Goal: Transaction & Acquisition: Purchase product/service

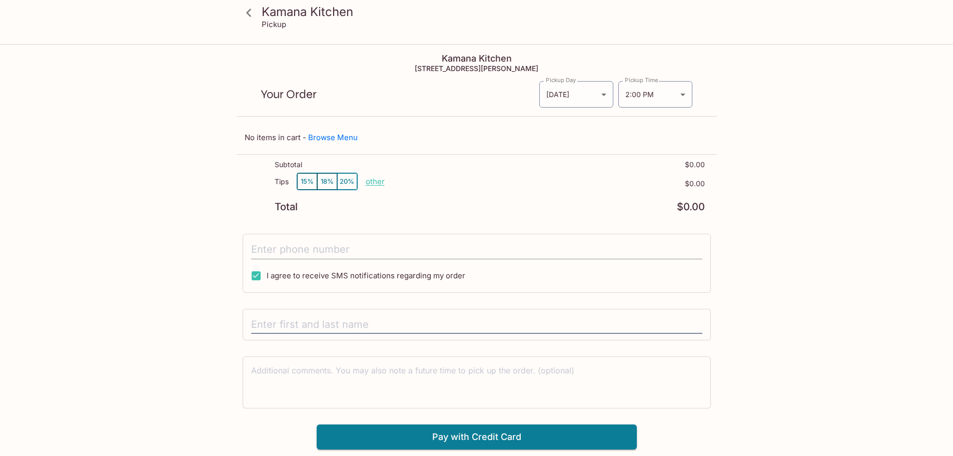
click at [461, 250] on input "tel" at bounding box center [476, 249] width 451 height 19
click at [253, 13] on icon at bounding box center [249, 13] width 18 height 18
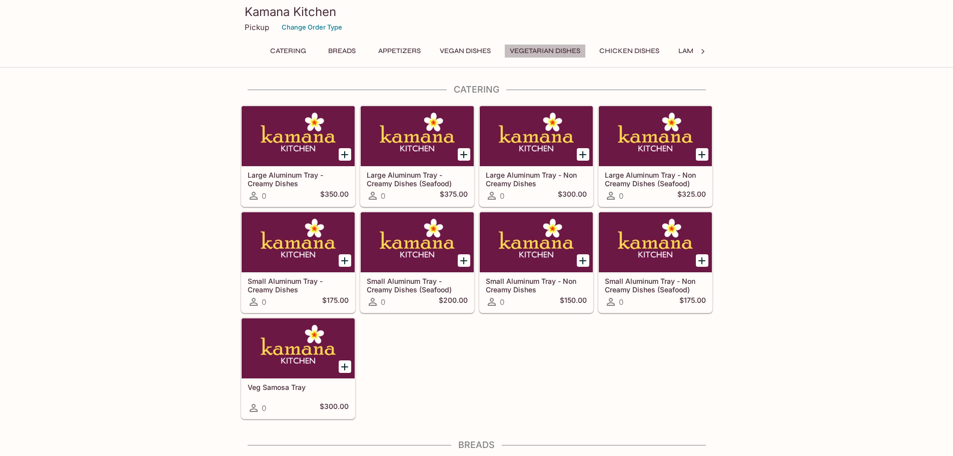
click at [558, 49] on button "Vegetarian Dishes" at bounding box center [545, 51] width 82 height 14
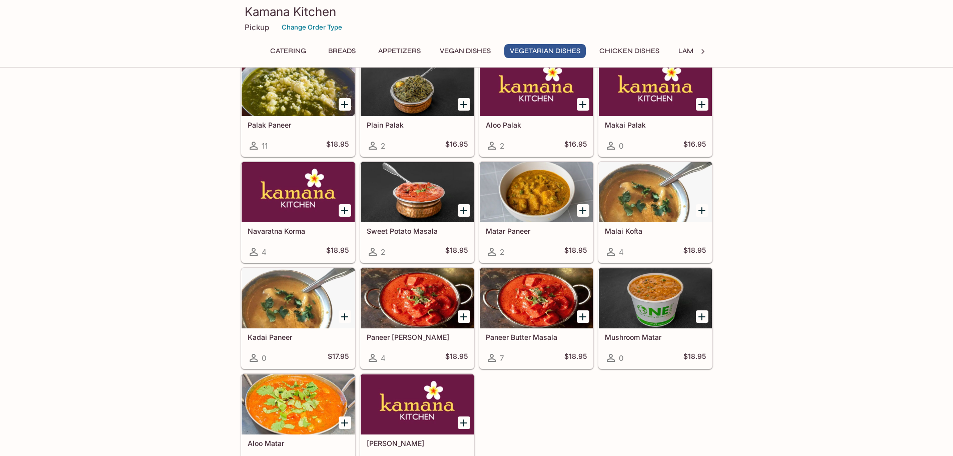
scroll to position [1363, 0]
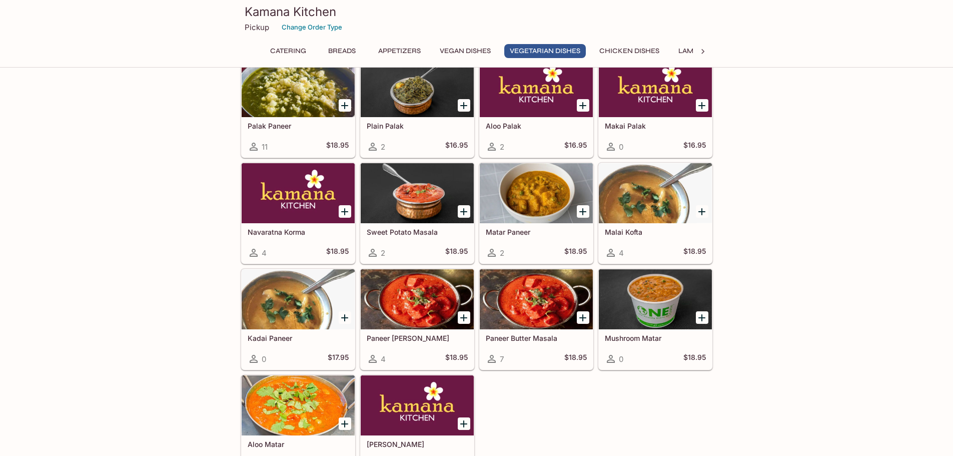
click at [468, 51] on button "Vegan Dishes" at bounding box center [465, 51] width 62 height 14
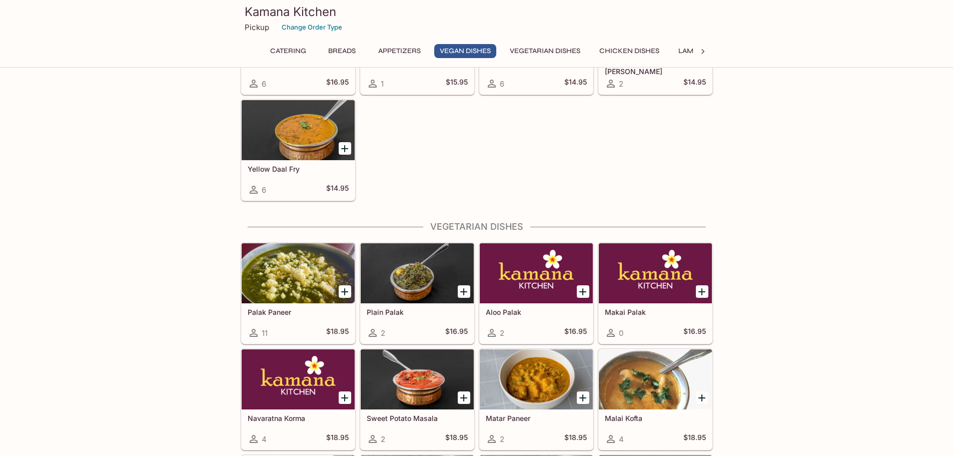
scroll to position [1064, 0]
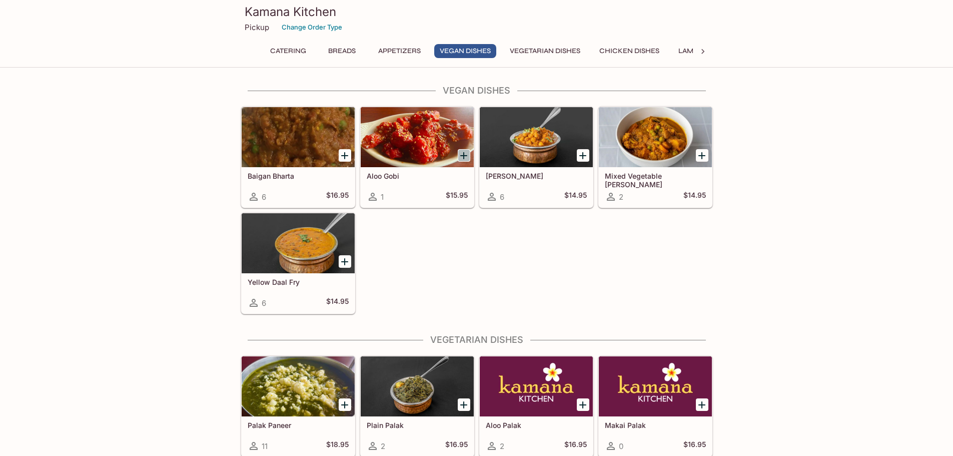
click at [463, 154] on icon "Add Aloo Gobi" at bounding box center [464, 156] width 12 height 12
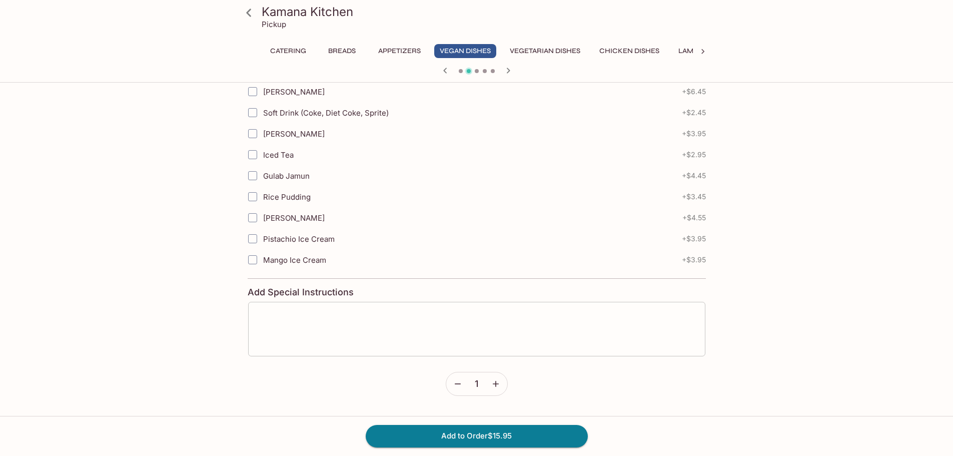
scroll to position [393, 0]
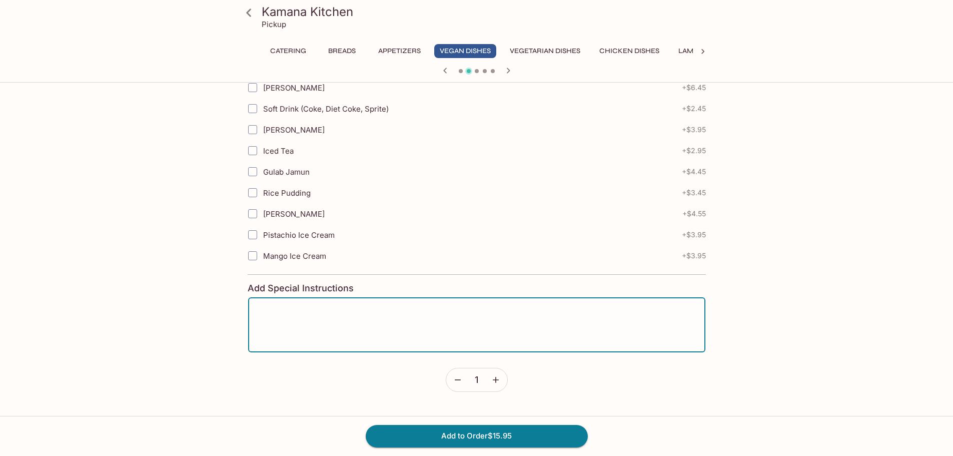
click at [303, 318] on textarea at bounding box center [476, 325] width 443 height 38
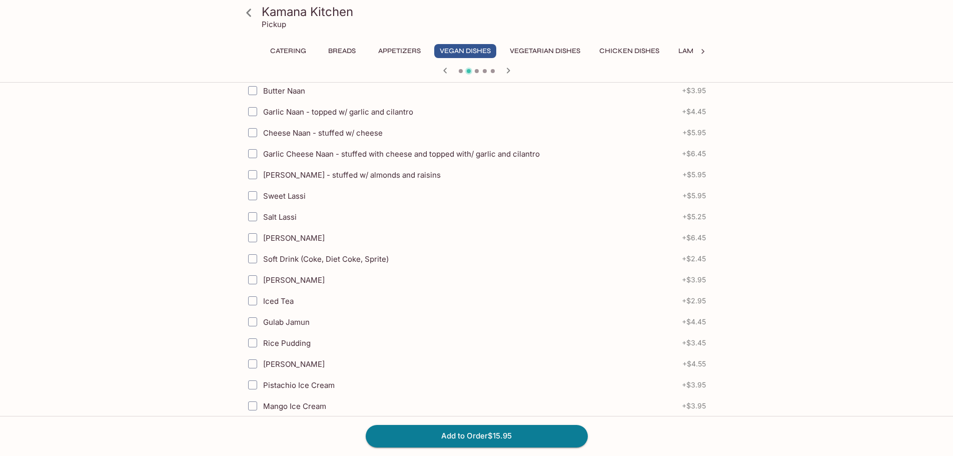
scroll to position [193, 0]
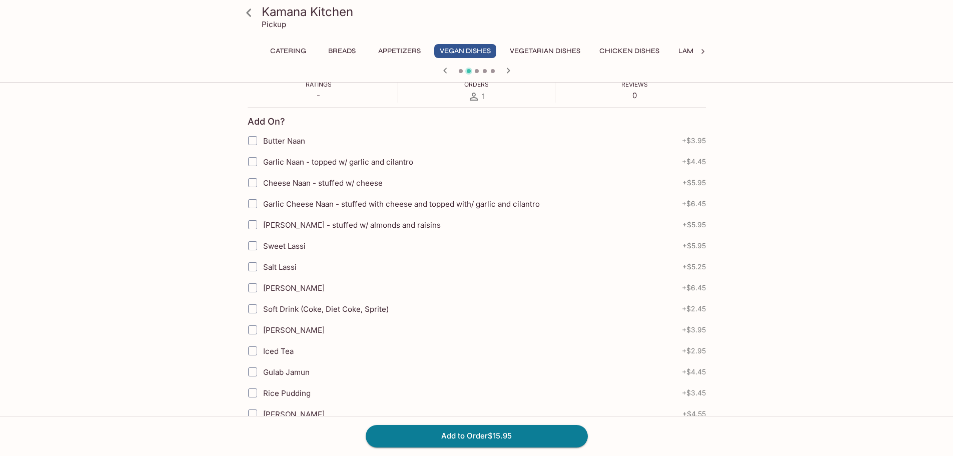
type textarea "[PERSON_NAME]"
click at [254, 162] on input "Garlic Naan - topped w/ garlic and cilantro" at bounding box center [253, 162] width 20 height 20
checkbox input "true"
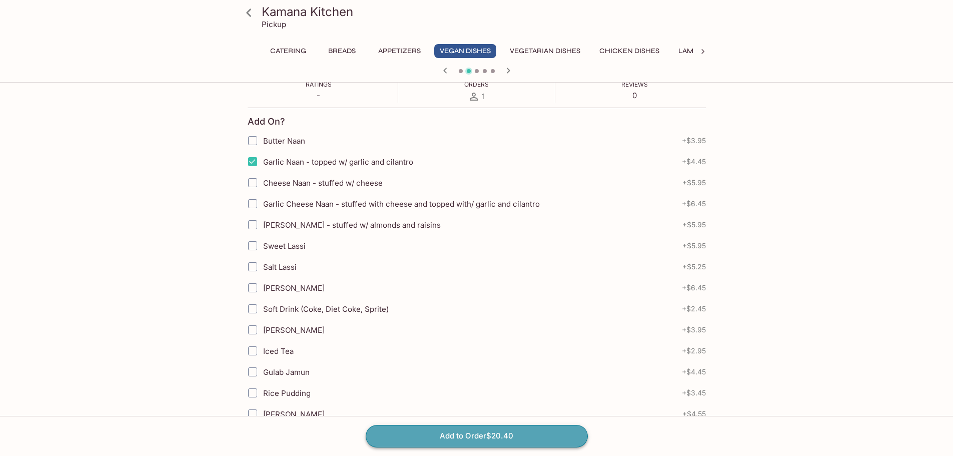
click at [424, 432] on button "Add to Order $20.40" at bounding box center [477, 436] width 222 height 22
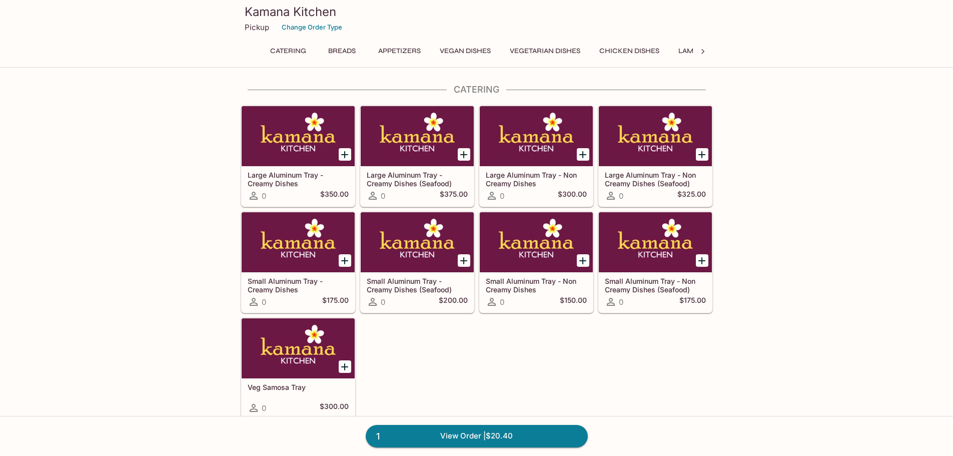
click at [704, 53] on icon at bounding box center [703, 52] width 10 height 10
click at [489, 46] on button "Rice Specialties" at bounding box center [493, 51] width 73 height 14
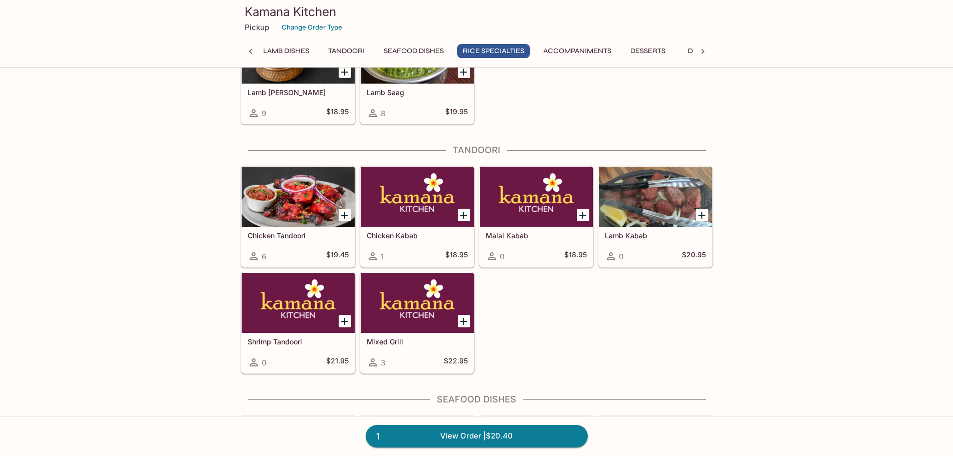
scroll to position [2771, 0]
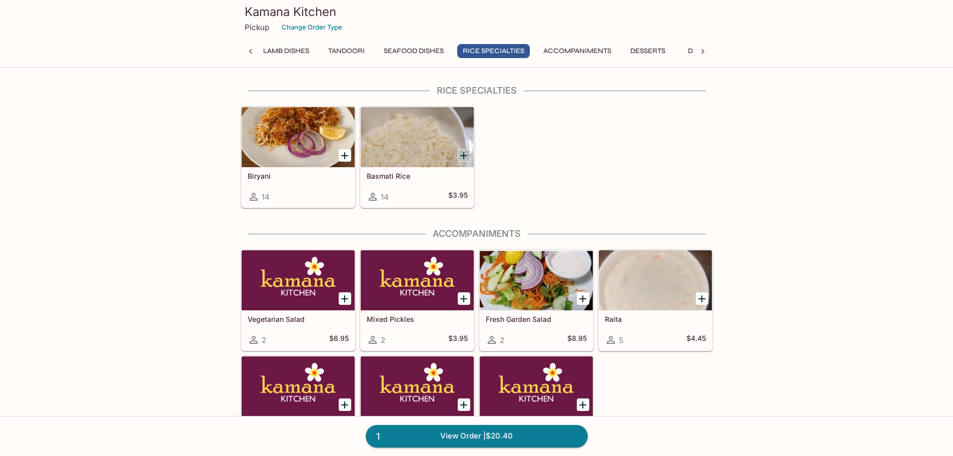
click at [461, 155] on icon "Add Basmati Rice" at bounding box center [464, 156] width 12 height 12
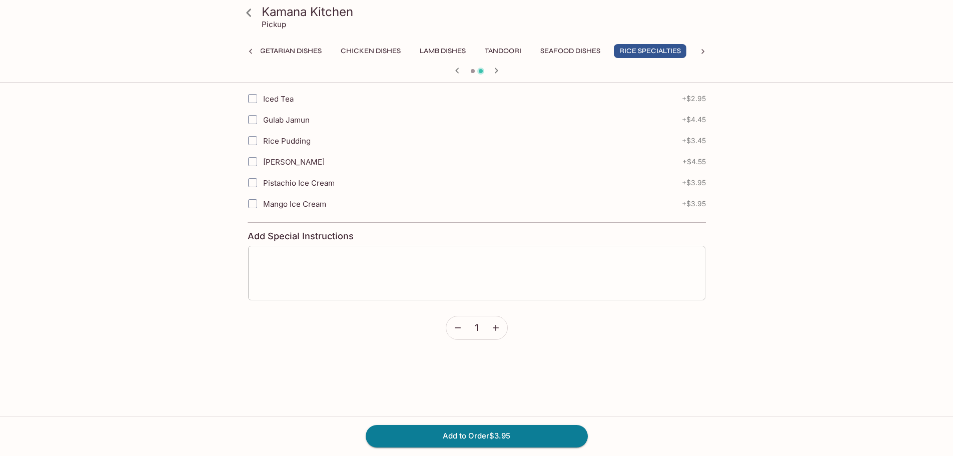
scroll to position [450, 0]
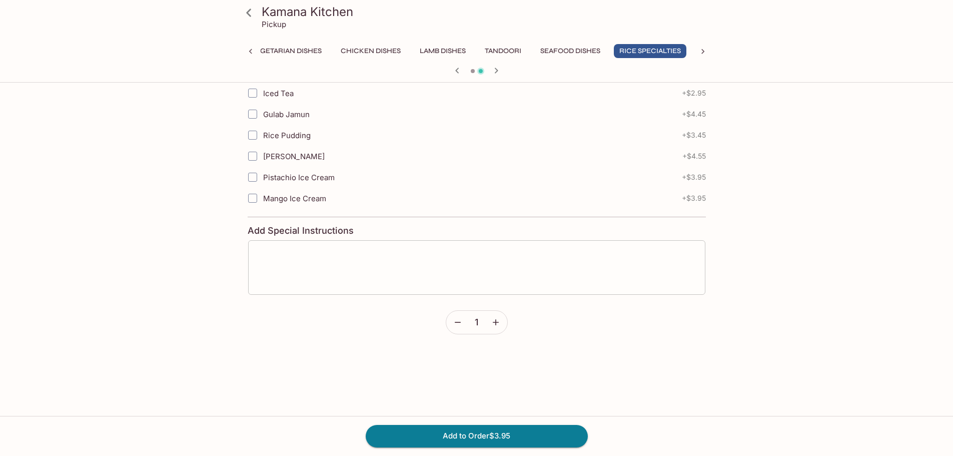
click at [299, 253] on textarea at bounding box center [476, 267] width 443 height 38
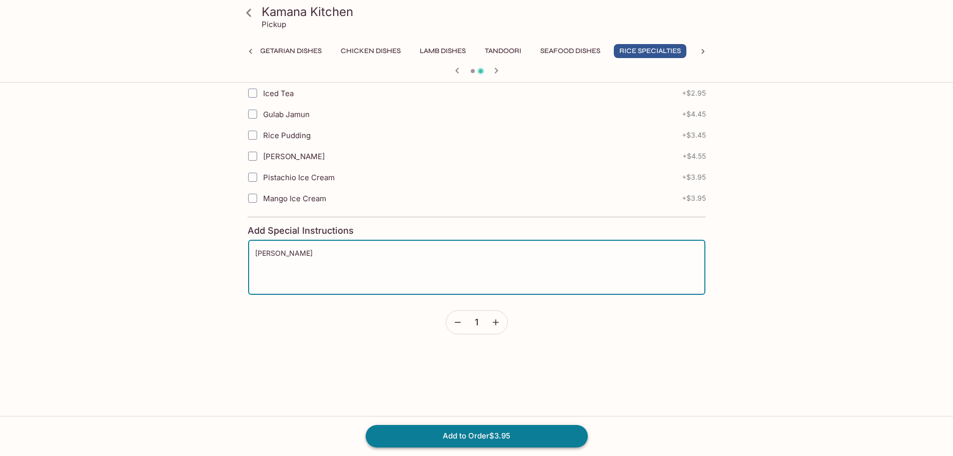
type textarea "[PERSON_NAME]"
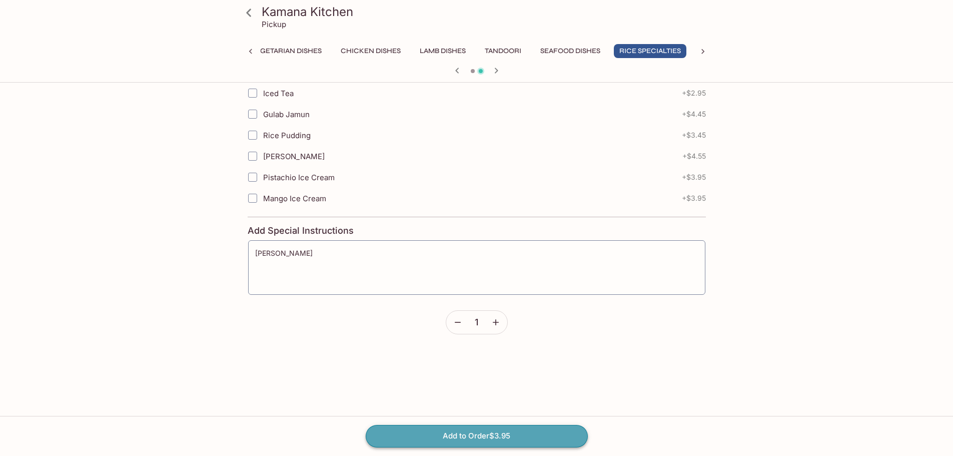
click at [412, 430] on button "Add to Order $3.95" at bounding box center [477, 436] width 222 height 22
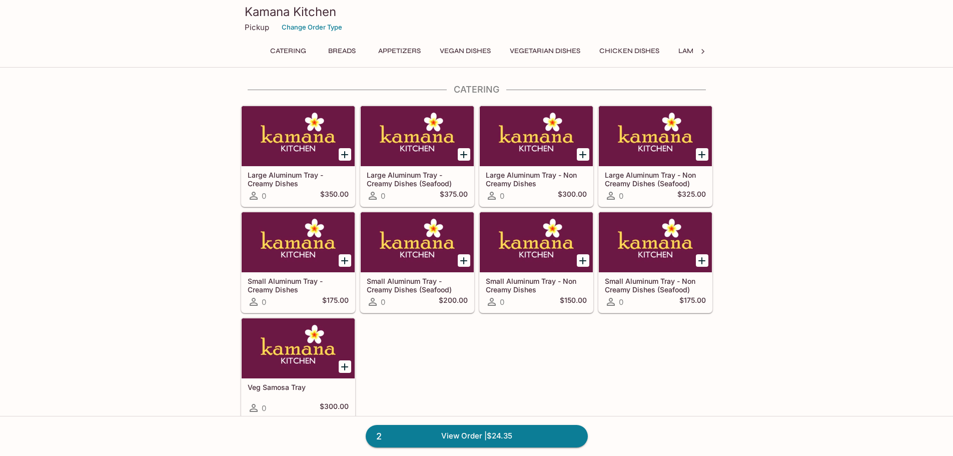
click at [639, 48] on button "Chicken Dishes" at bounding box center [629, 51] width 71 height 14
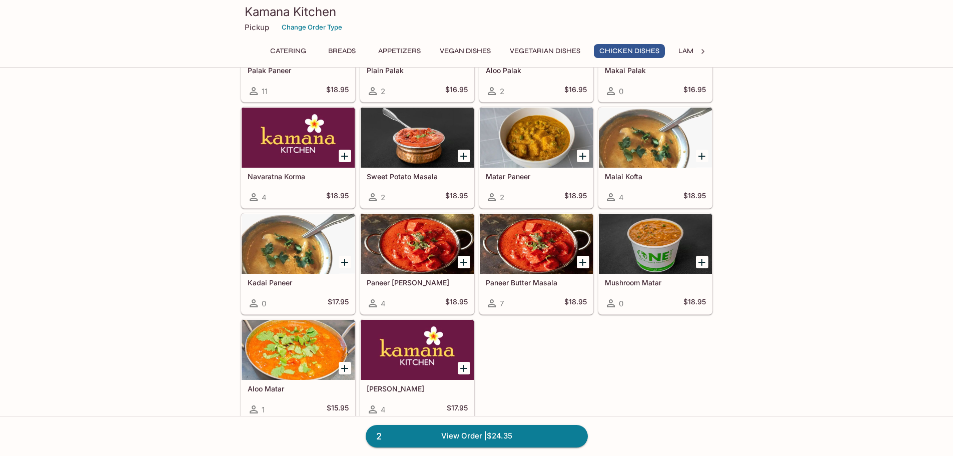
scroll to position [1774, 0]
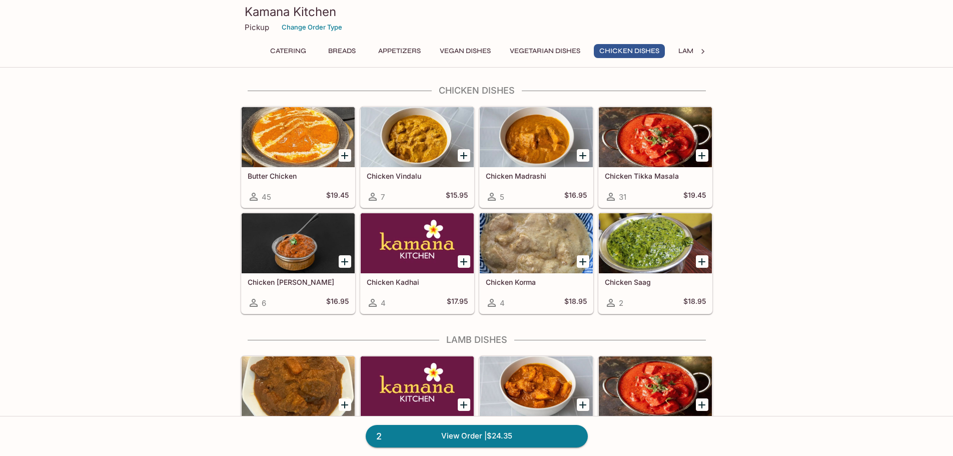
click at [344, 260] on icon "Add Chicken Curry" at bounding box center [345, 262] width 12 height 12
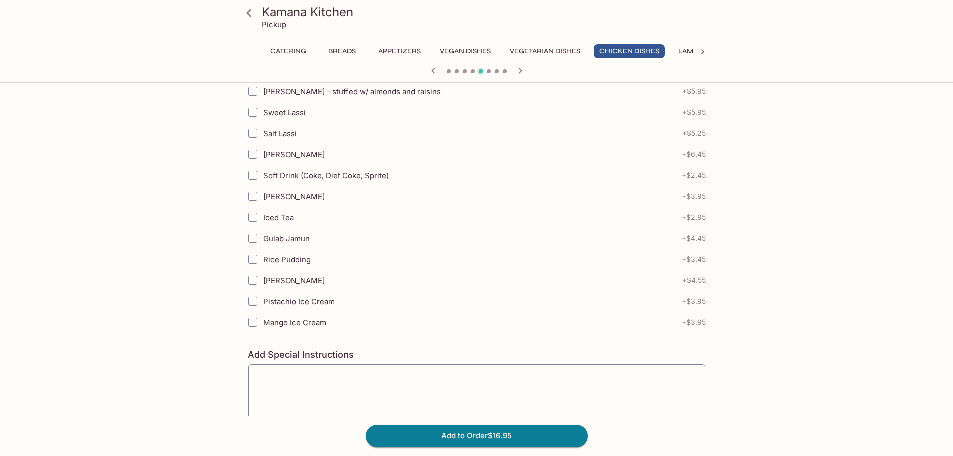
scroll to position [393, 0]
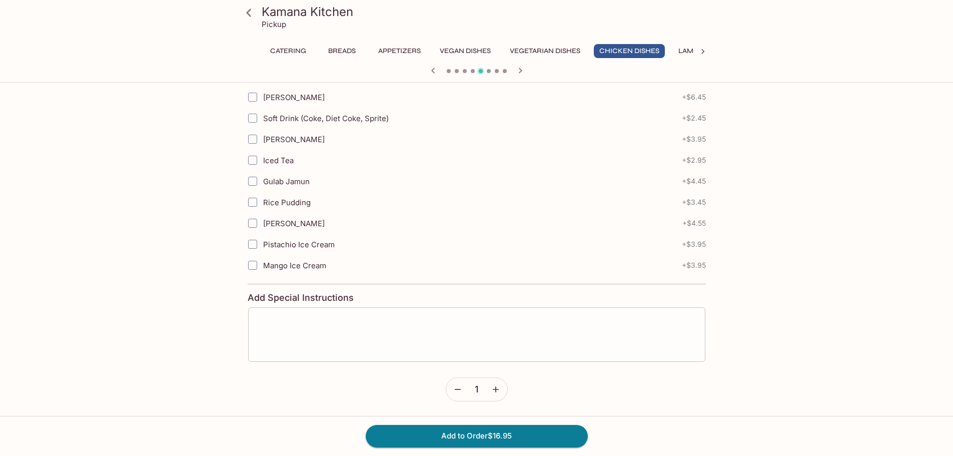
click at [310, 318] on textarea at bounding box center [476, 334] width 443 height 38
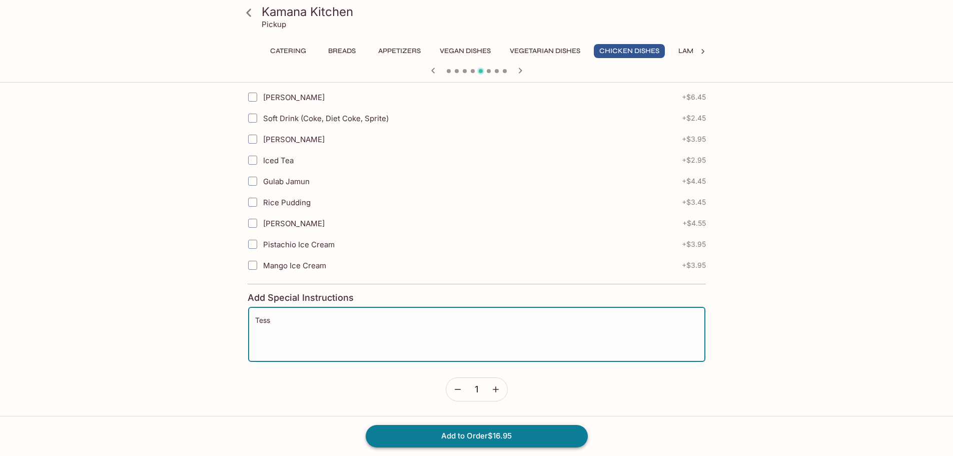
type textarea "Tess"
click at [510, 432] on button "Add to Order $16.95" at bounding box center [477, 436] width 222 height 22
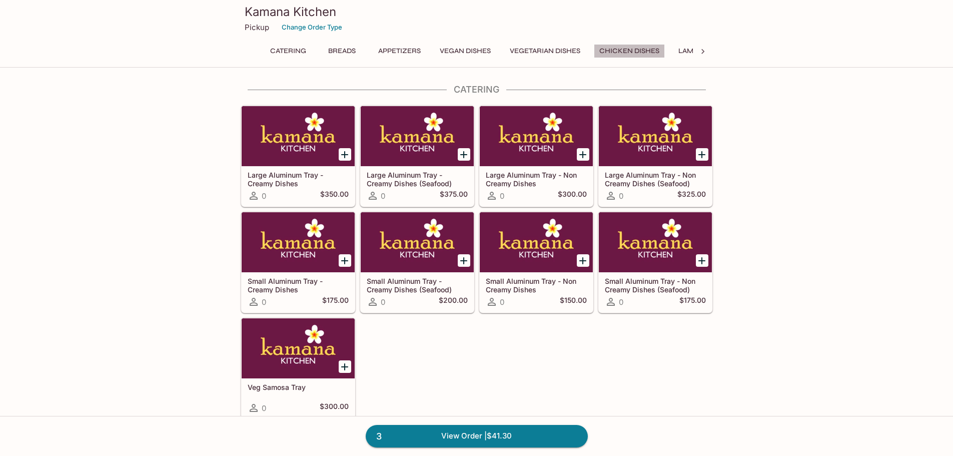
click at [630, 47] on button "Chicken Dishes" at bounding box center [629, 51] width 71 height 14
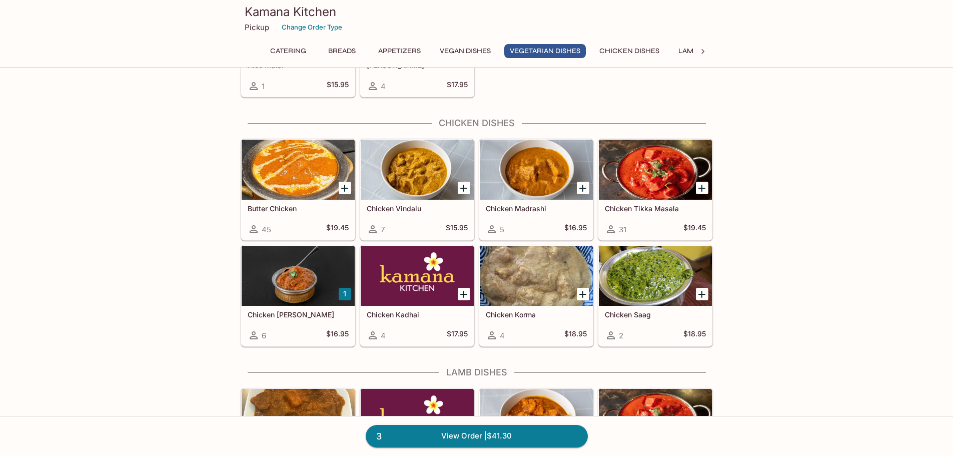
scroll to position [1724, 0]
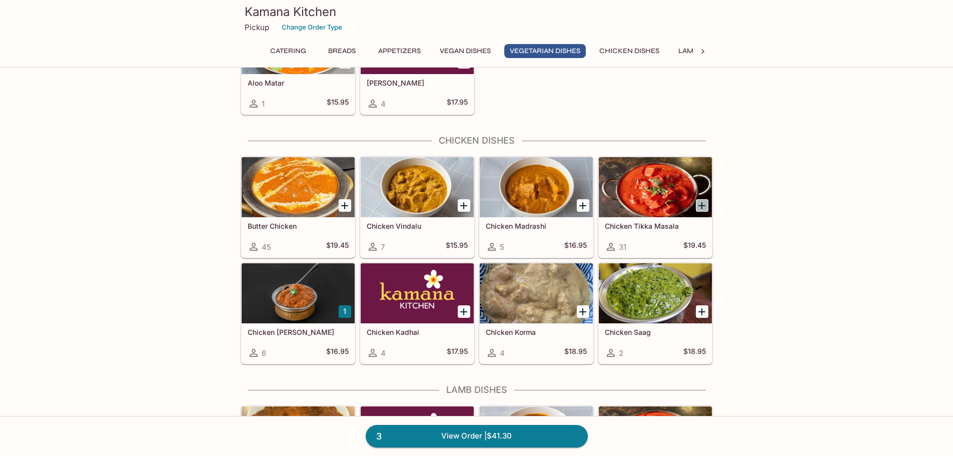
click at [702, 205] on icon "Add Chicken Tikka Masala" at bounding box center [701, 205] width 7 height 7
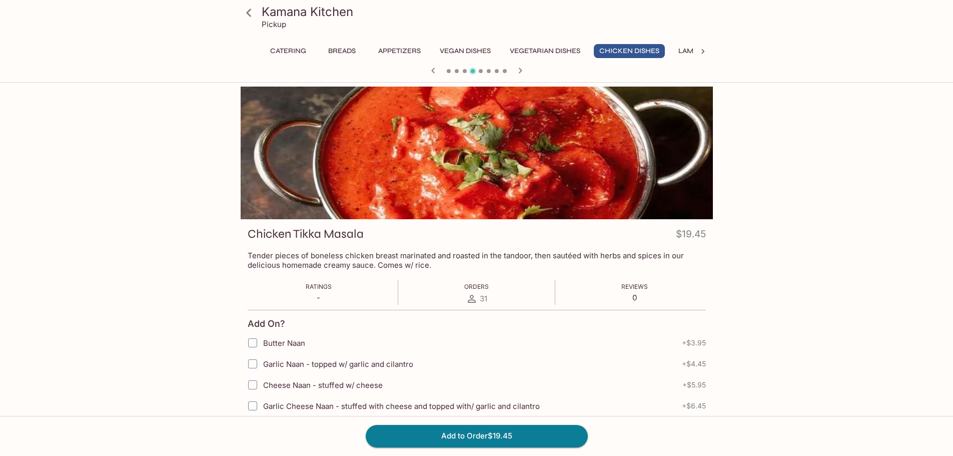
click at [253, 384] on input "Cheese Naan - stuffed w/ cheese" at bounding box center [253, 385] width 20 height 20
checkbox input "true"
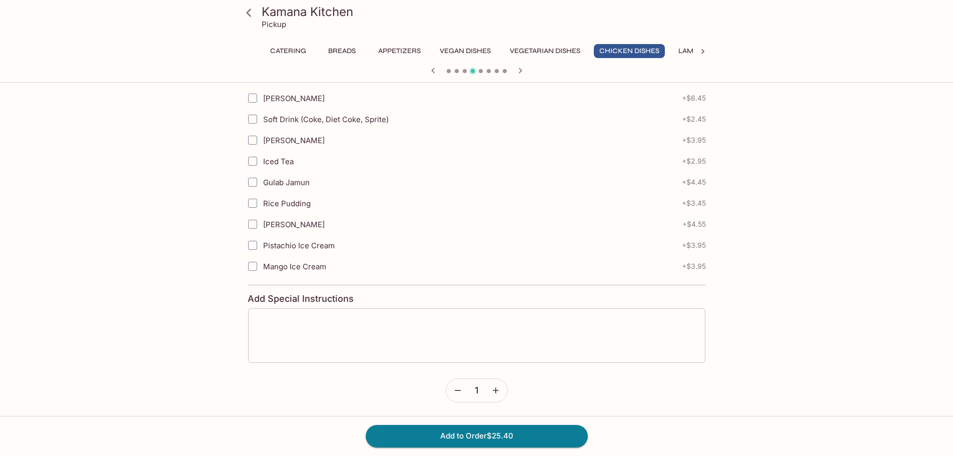
scroll to position [393, 0]
click at [303, 323] on textarea at bounding box center [476, 334] width 443 height 38
type textarea "Ipo"
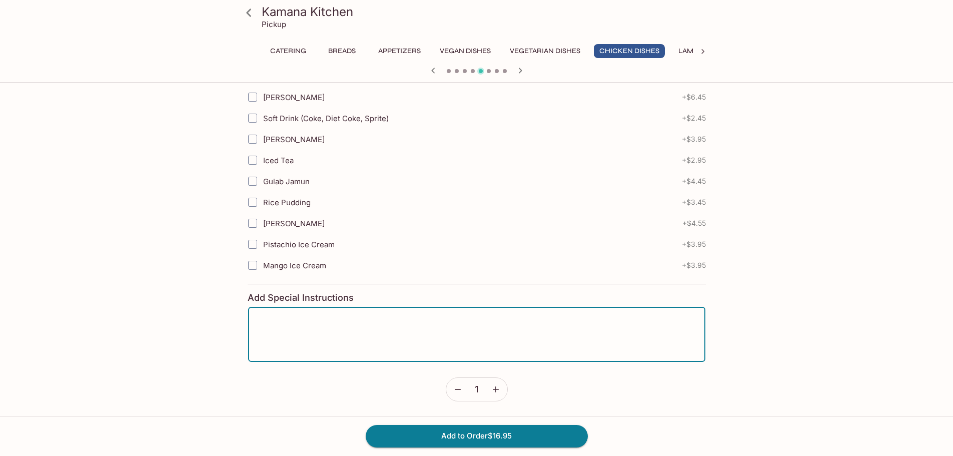
click at [302, 324] on textarea at bounding box center [476, 334] width 443 height 38
type textarea "Ipo"
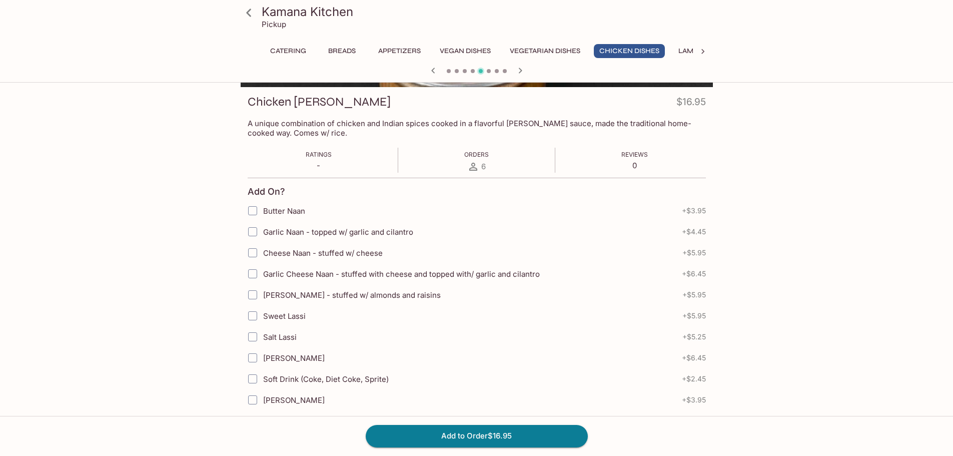
scroll to position [150, 0]
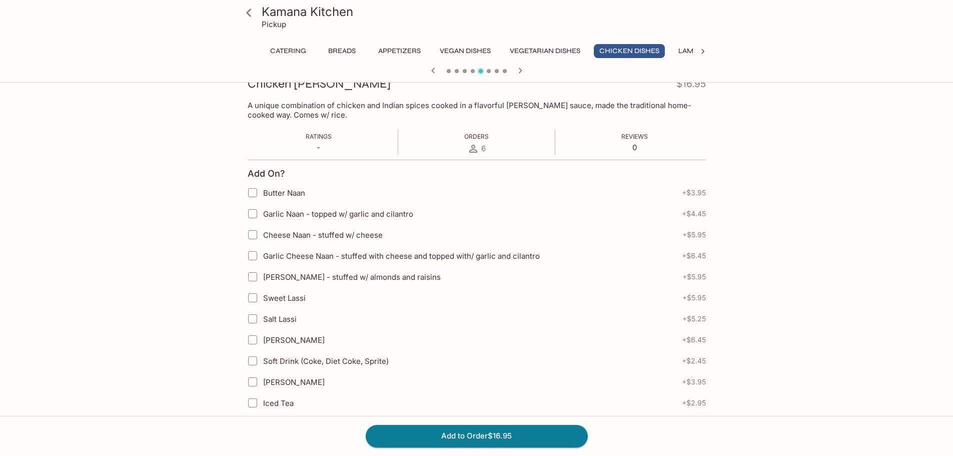
click at [253, 234] on input "Cheese Naan - stuffed w/ cheese" at bounding box center [253, 235] width 20 height 20
checkbox input "true"
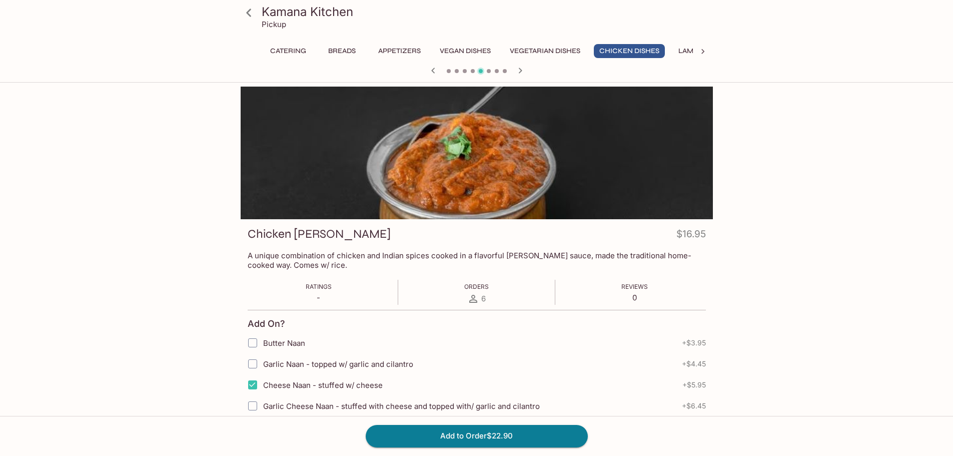
scroll to position [393, 0]
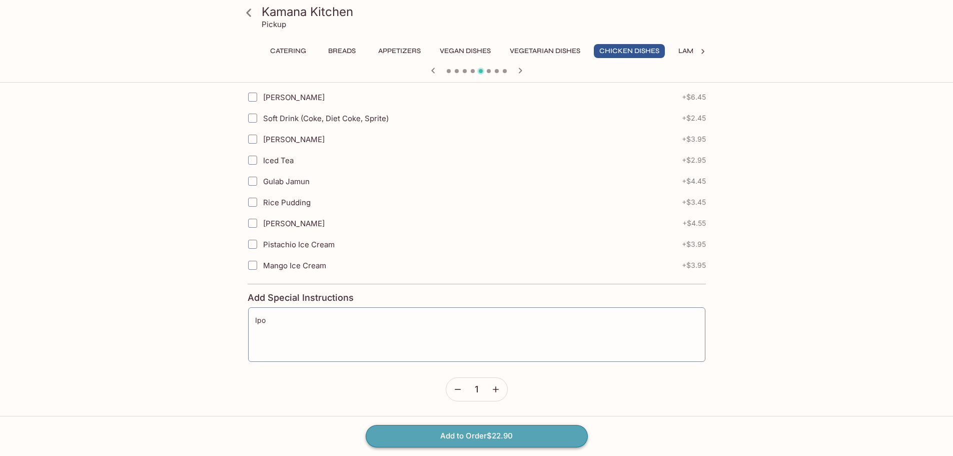
click at [443, 432] on button "Add to Order $22.90" at bounding box center [477, 436] width 222 height 22
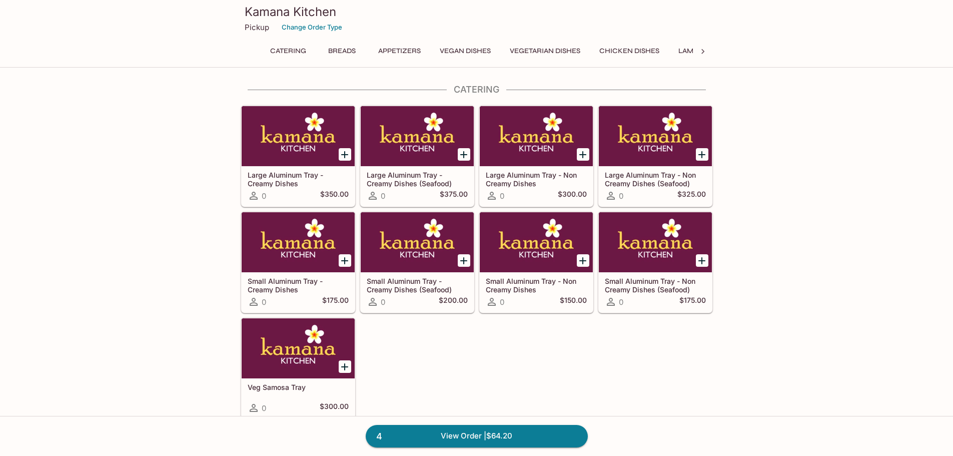
click at [540, 48] on button "Vegetarian Dishes" at bounding box center [545, 51] width 82 height 14
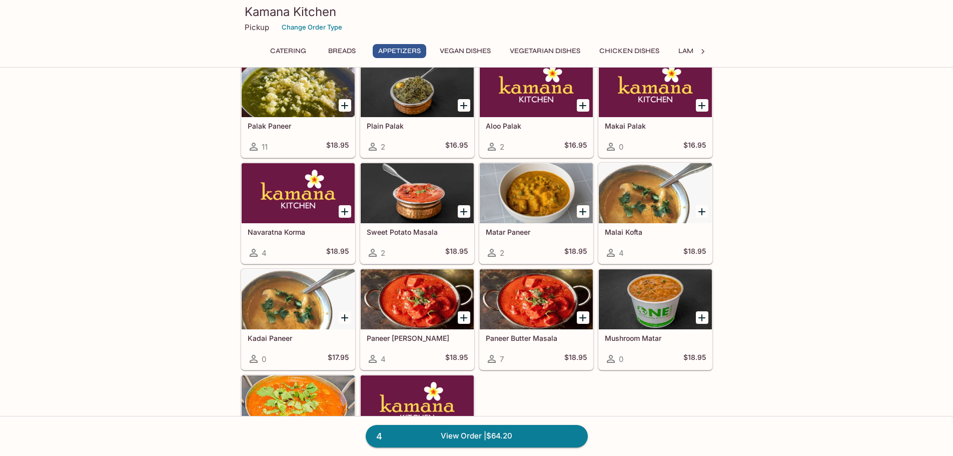
scroll to position [1012, 0]
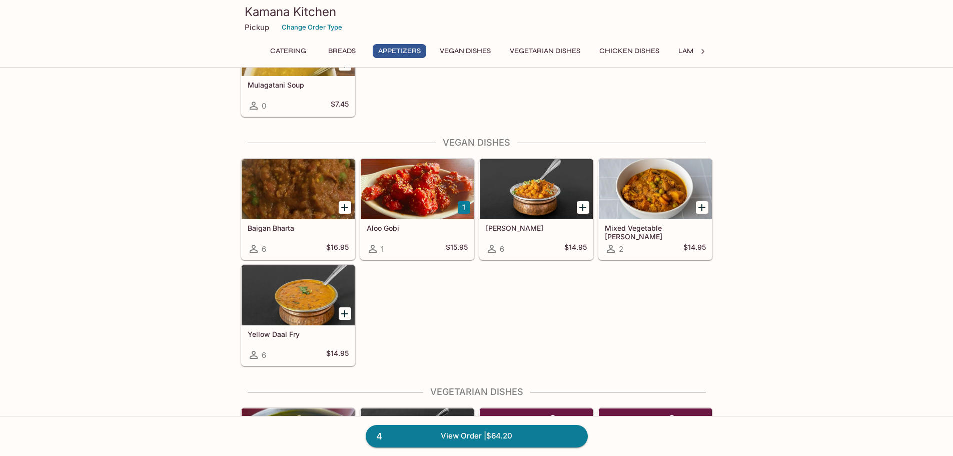
click at [584, 209] on icon "Add Chana Masala" at bounding box center [583, 208] width 12 height 12
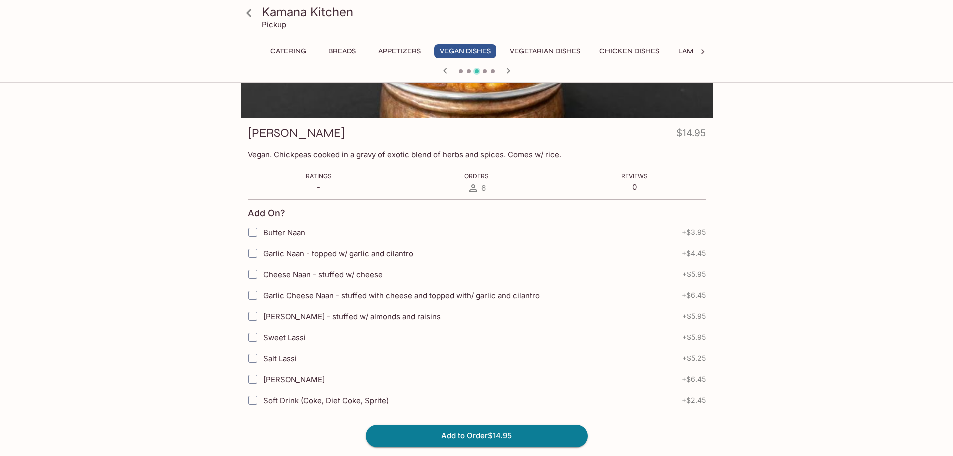
scroll to position [100, 0]
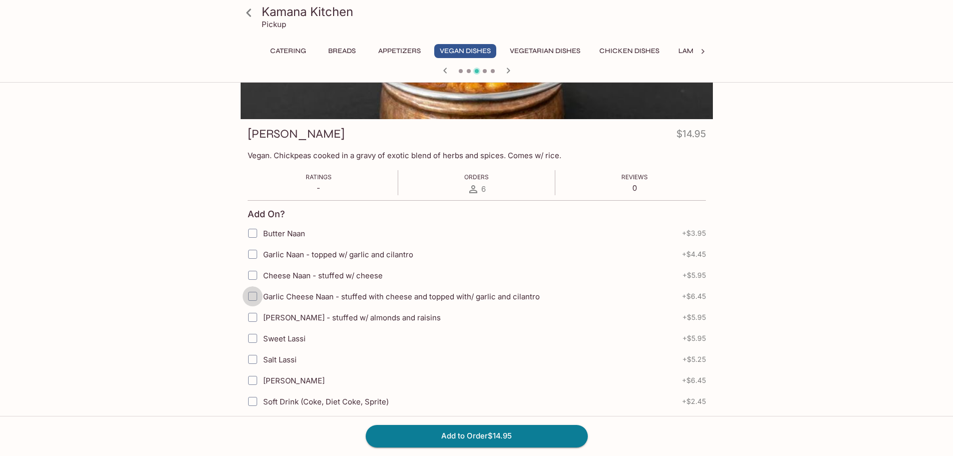
click at [253, 297] on input "Garlic Cheese Naan - stuffed with cheese and topped with/ garlic and cilantro" at bounding box center [253, 296] width 20 height 20
checkbox input "true"
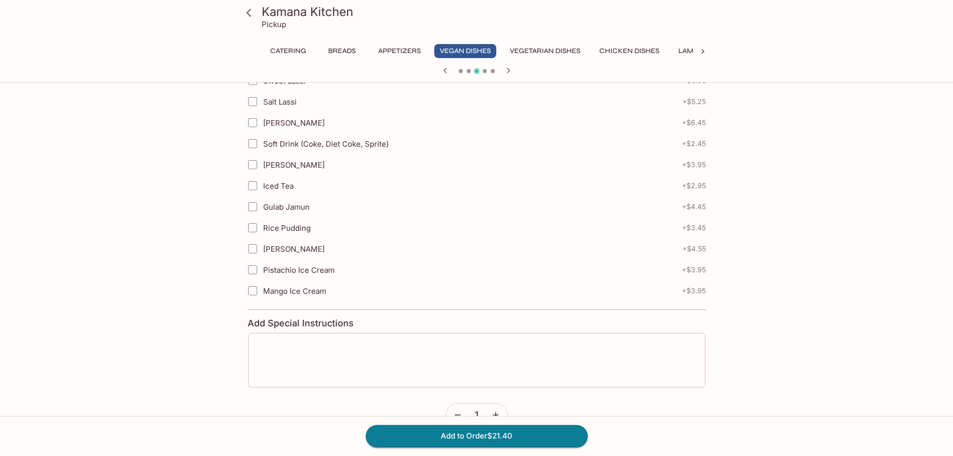
scroll to position [383, 0]
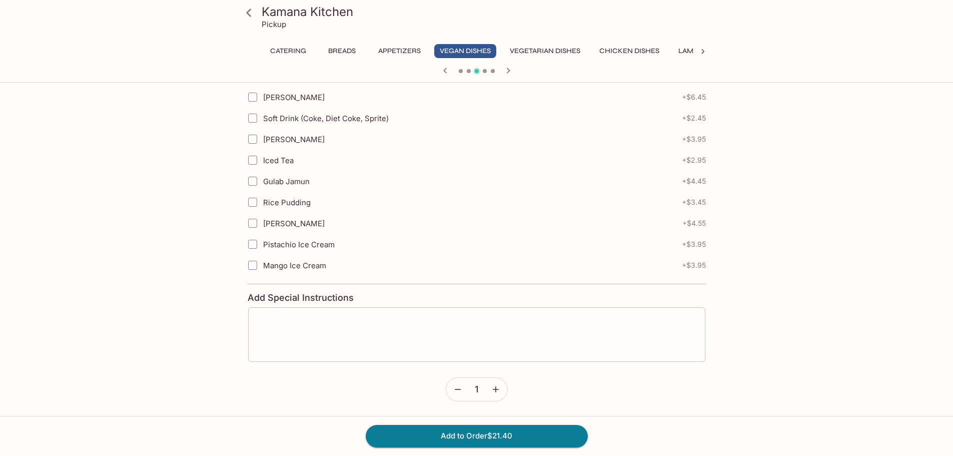
click at [305, 321] on textarea at bounding box center [476, 334] width 443 height 38
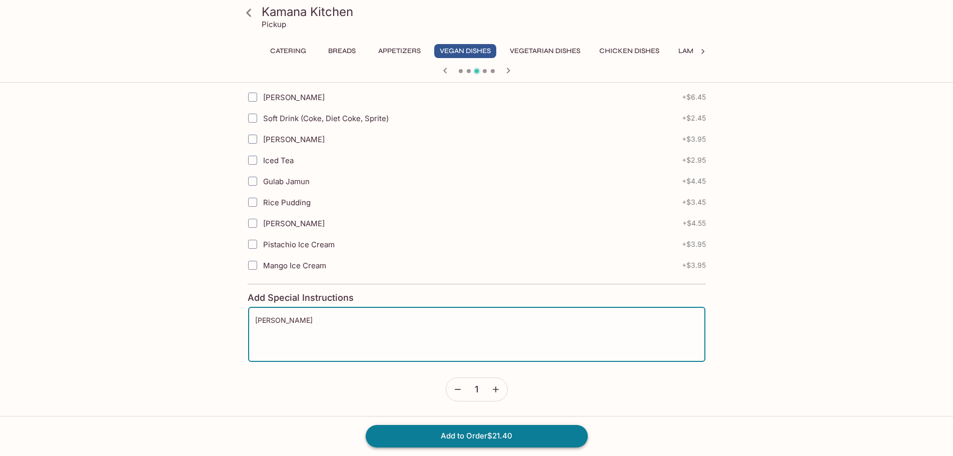
type textarea "[PERSON_NAME]"
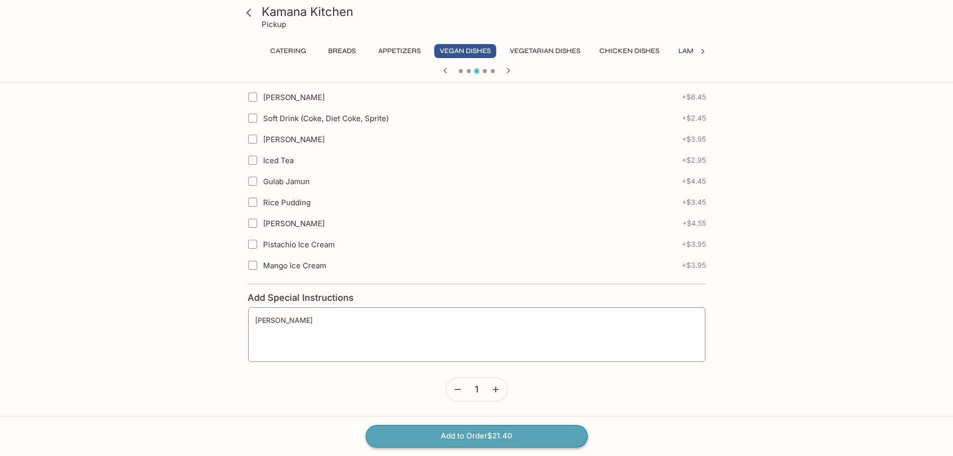
click at [448, 434] on button "Add to Order $21.40" at bounding box center [477, 436] width 222 height 22
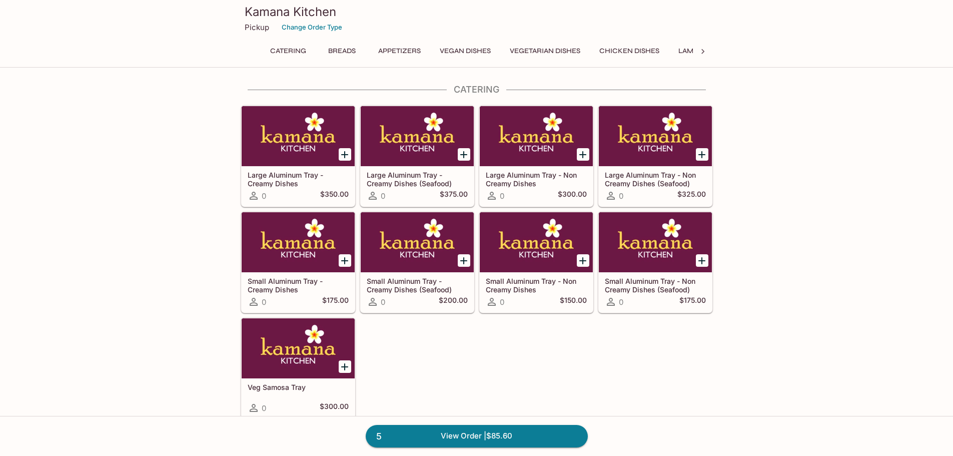
click at [345, 48] on button "Breads" at bounding box center [342, 51] width 45 height 14
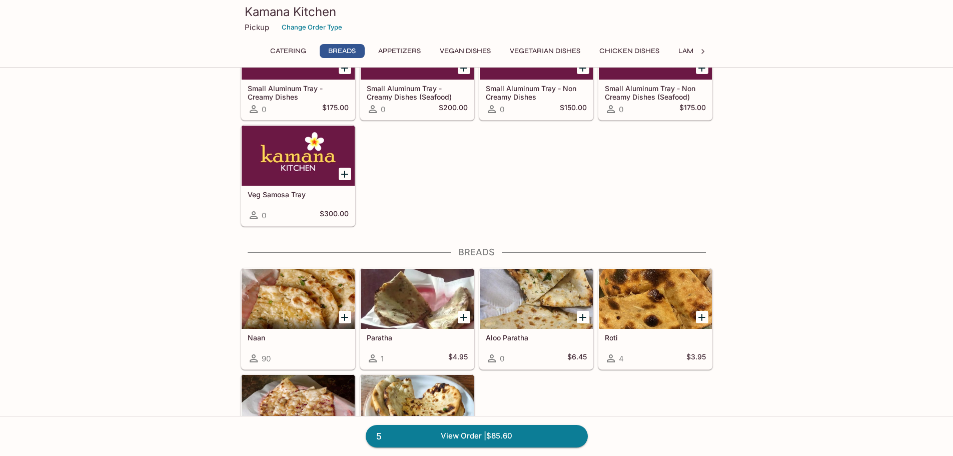
scroll to position [354, 0]
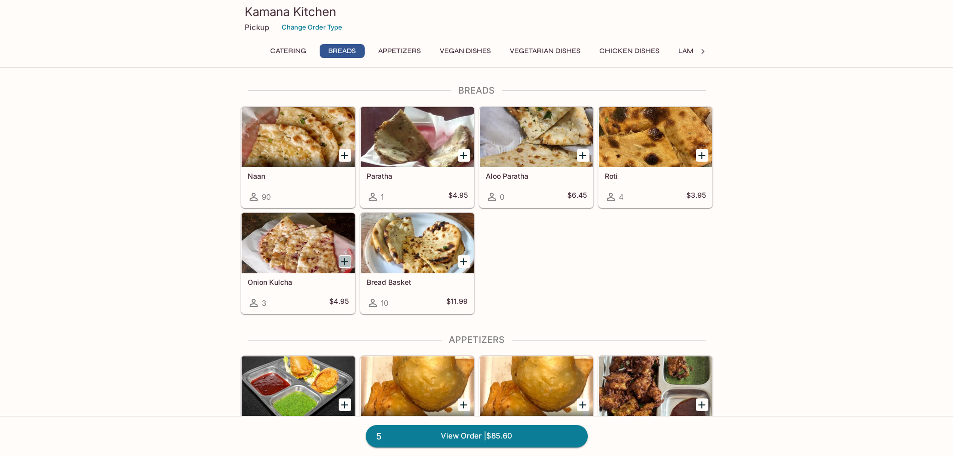
click at [344, 259] on icon "Add Onion Kulcha" at bounding box center [344, 261] width 7 height 7
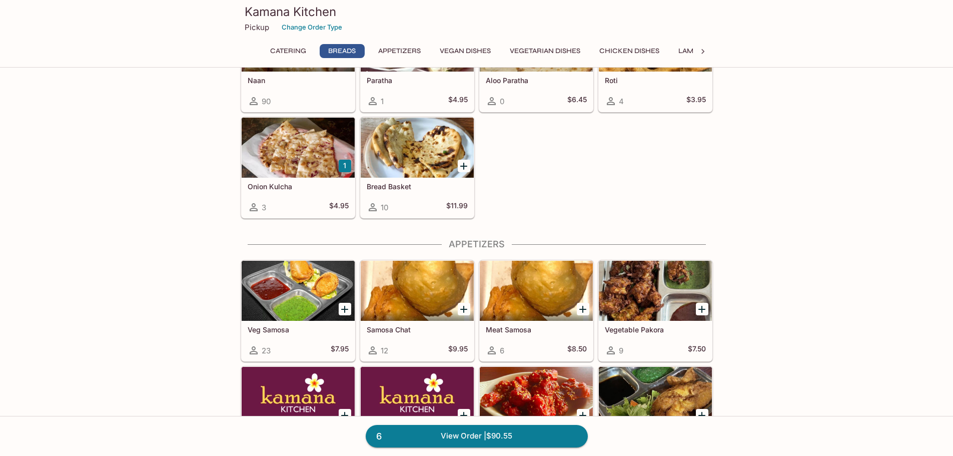
scroll to position [454, 0]
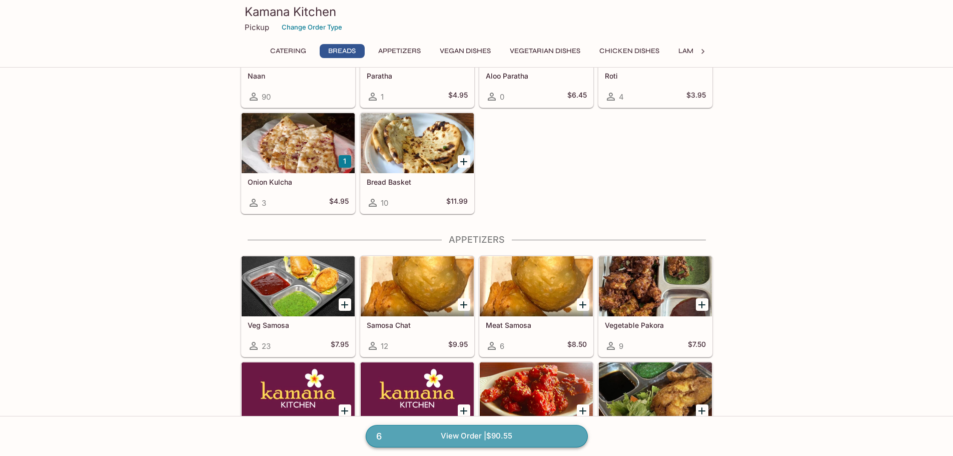
click at [414, 435] on link "6 View Order | $90.55" at bounding box center [477, 436] width 222 height 22
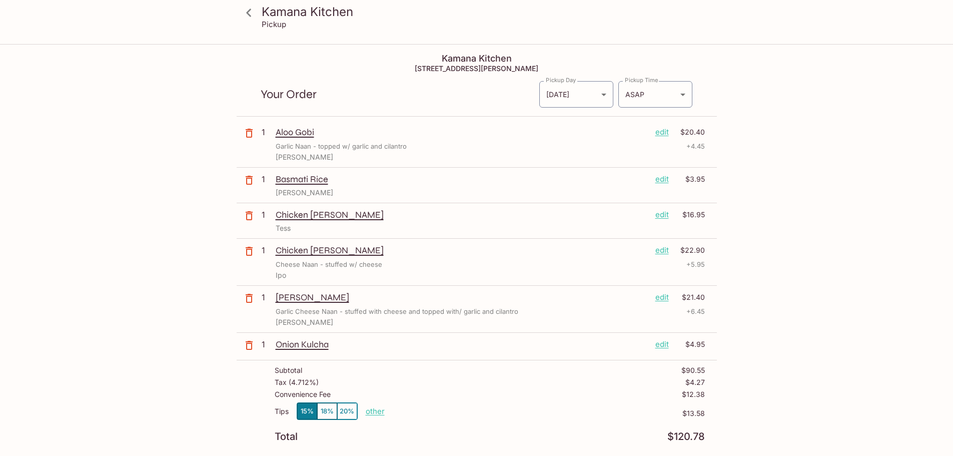
type input "[DATE]"
type input "[DATE]T00:00:00.000000Z"
click at [293, 253] on p "Chicken [PERSON_NAME]" at bounding box center [462, 250] width 372 height 11
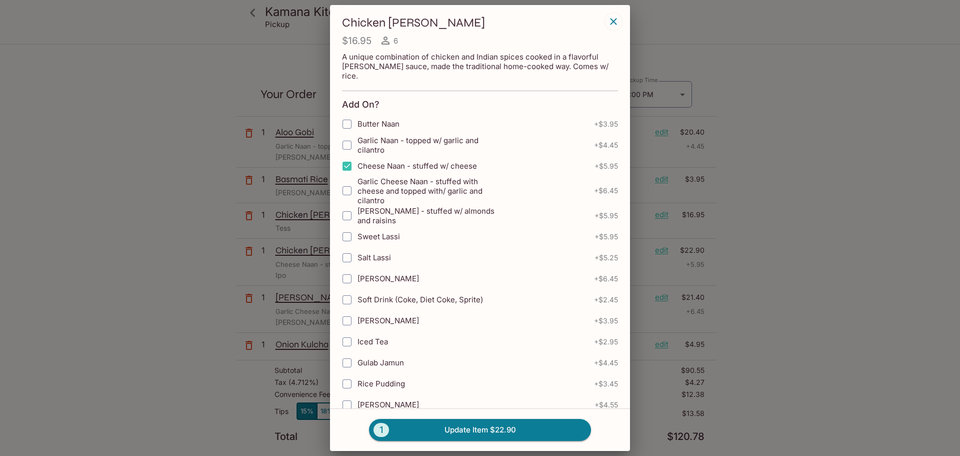
click at [613, 22] on icon "button" at bounding box center [614, 22] width 12 height 12
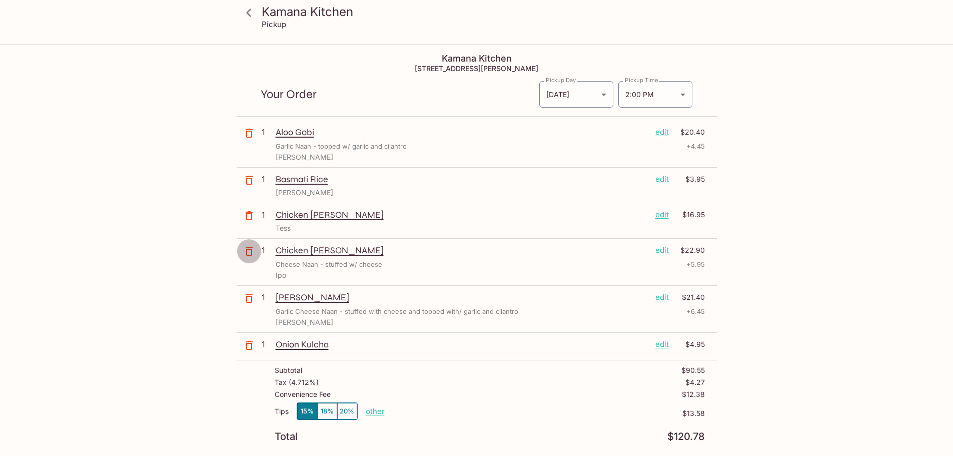
click at [250, 251] on icon "button" at bounding box center [249, 251] width 12 height 12
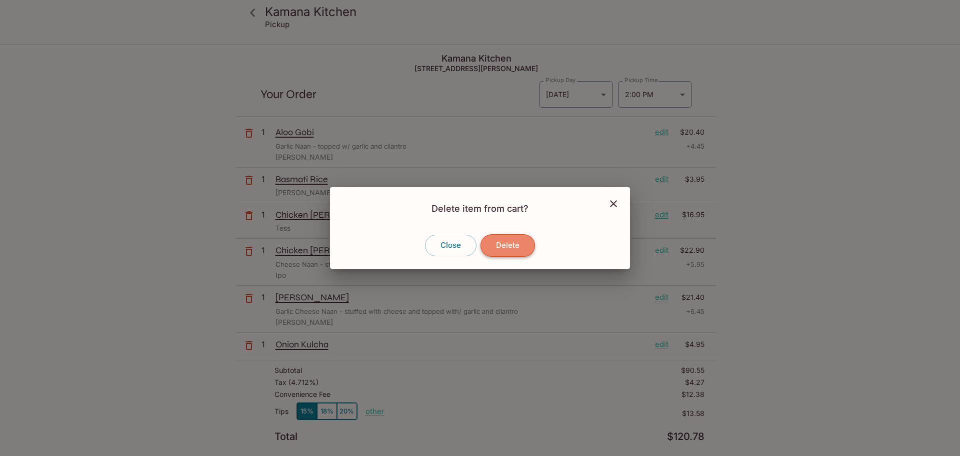
click at [518, 247] on button "Delete" at bounding box center [508, 245] width 55 height 22
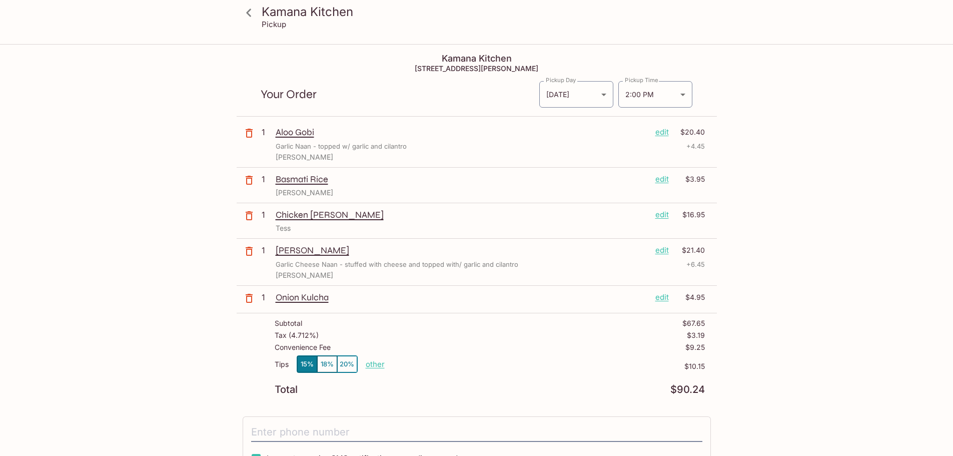
click at [249, 9] on icon at bounding box center [249, 13] width 18 height 18
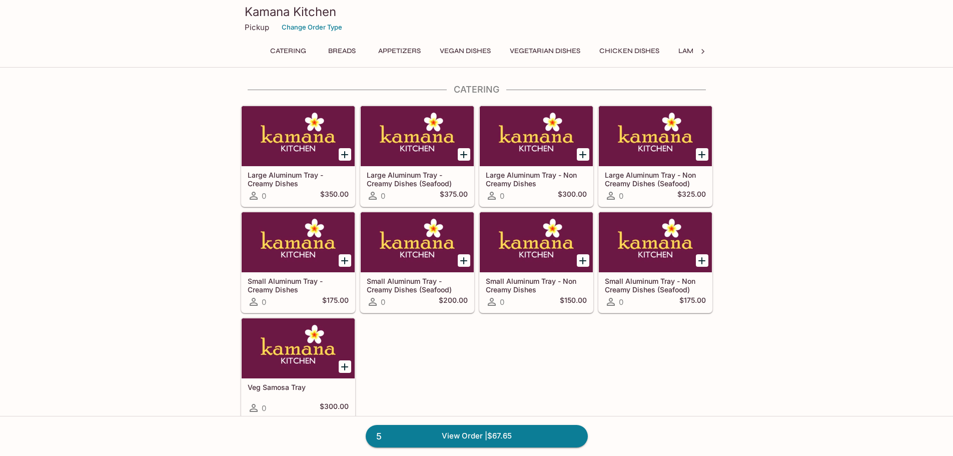
click at [626, 49] on button "Chicken Dishes" at bounding box center [629, 51] width 71 height 14
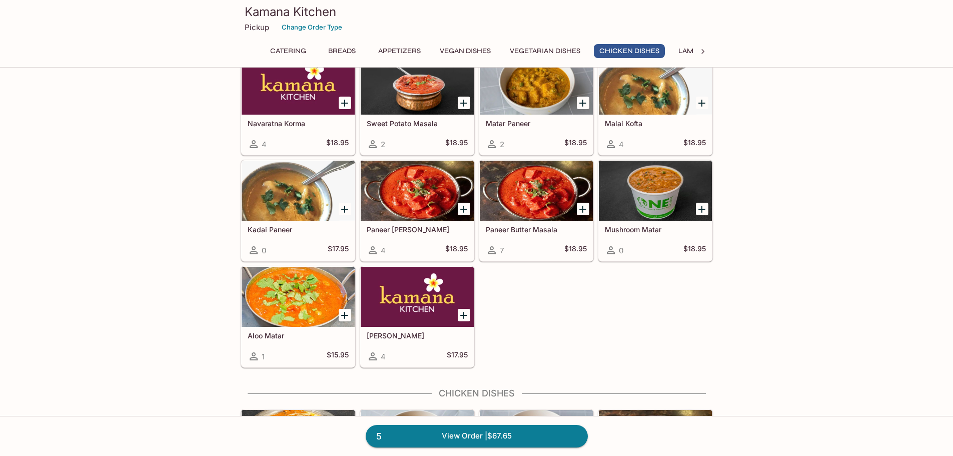
scroll to position [1774, 0]
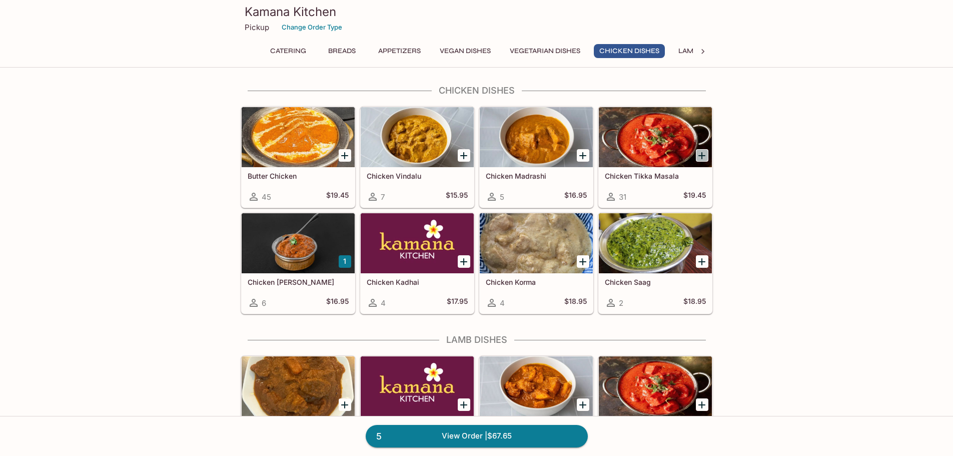
click at [702, 152] on icon "Add Chicken Tikka Masala" at bounding box center [701, 155] width 7 height 7
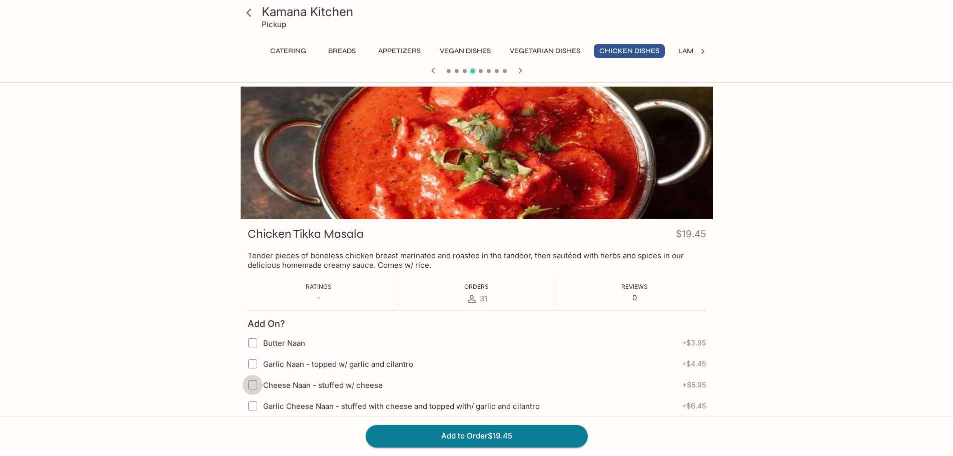
click at [252, 385] on input "Cheese Naan - stuffed w/ cheese" at bounding box center [253, 385] width 20 height 20
checkbox input "true"
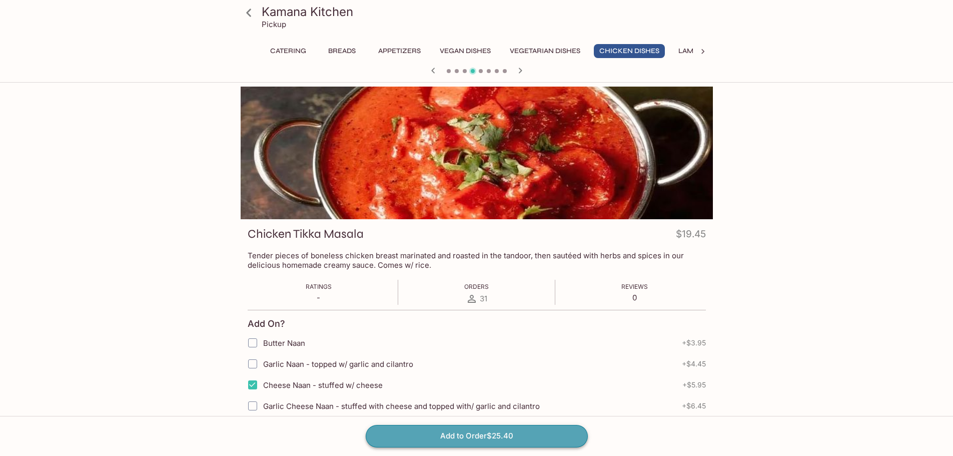
click at [469, 434] on button "Add to Order $25.40" at bounding box center [477, 436] width 222 height 22
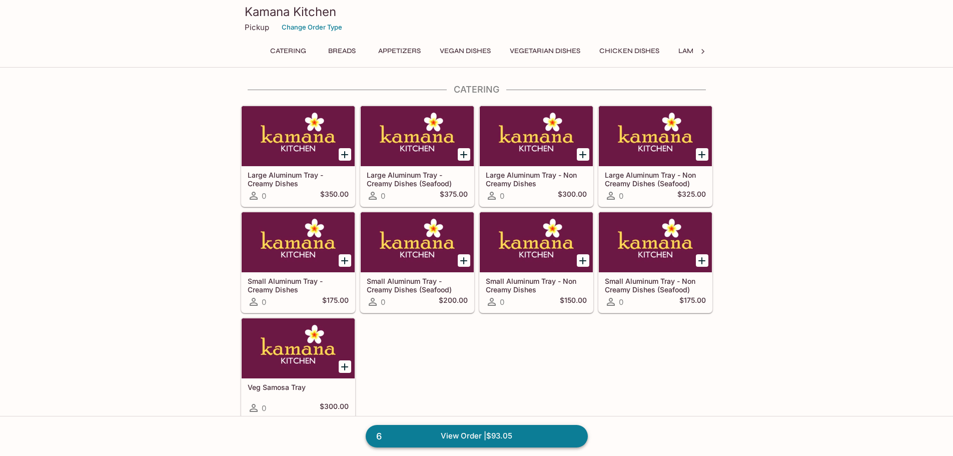
click at [458, 433] on link "6 View Order | $93.05" at bounding box center [477, 436] width 222 height 22
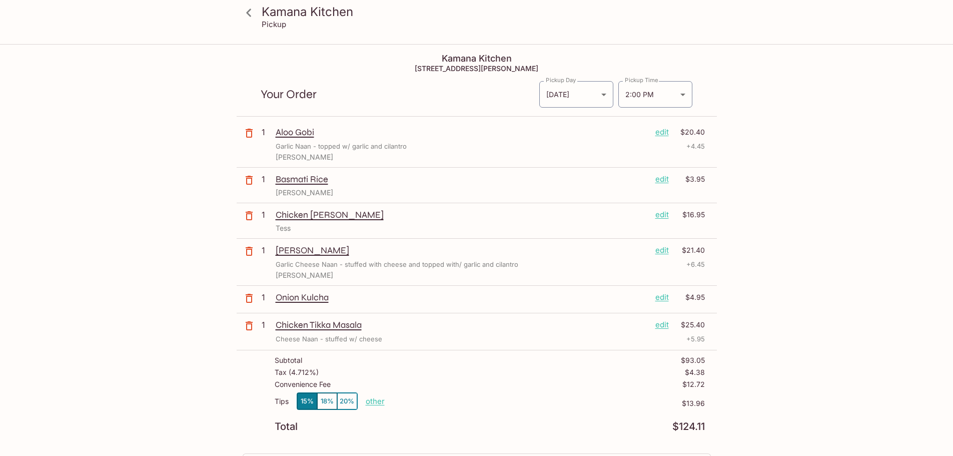
click at [302, 327] on p "Chicken Tikka Masala" at bounding box center [462, 324] width 372 height 11
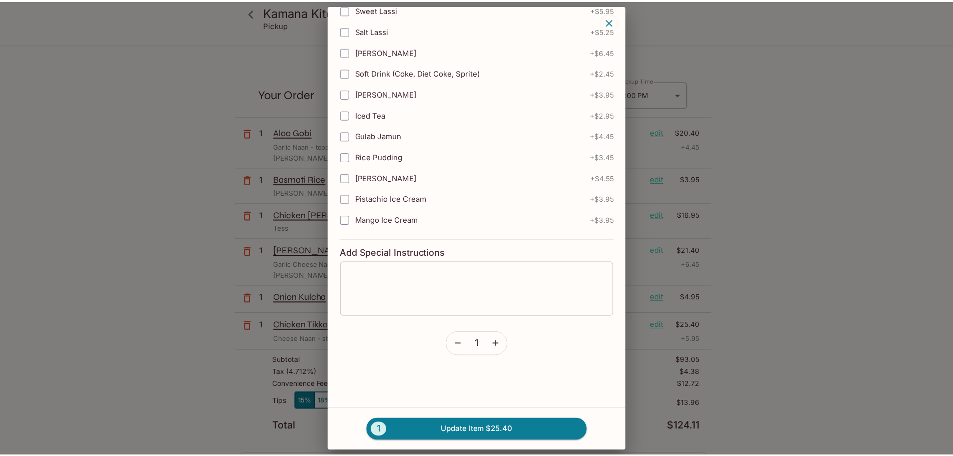
scroll to position [229, 0]
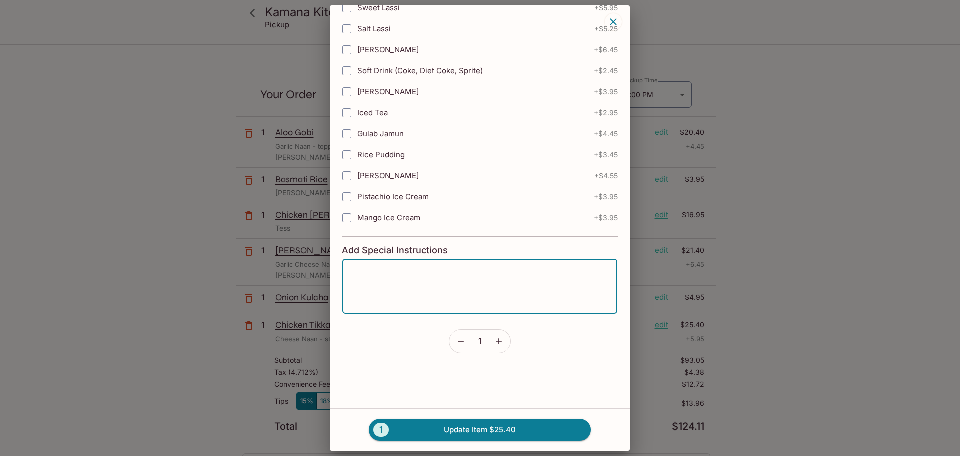
click at [400, 280] on textarea at bounding box center [480, 286] width 261 height 38
type textarea "Ipo"
click at [487, 428] on button "1 Update Item $25.40" at bounding box center [480, 430] width 222 height 22
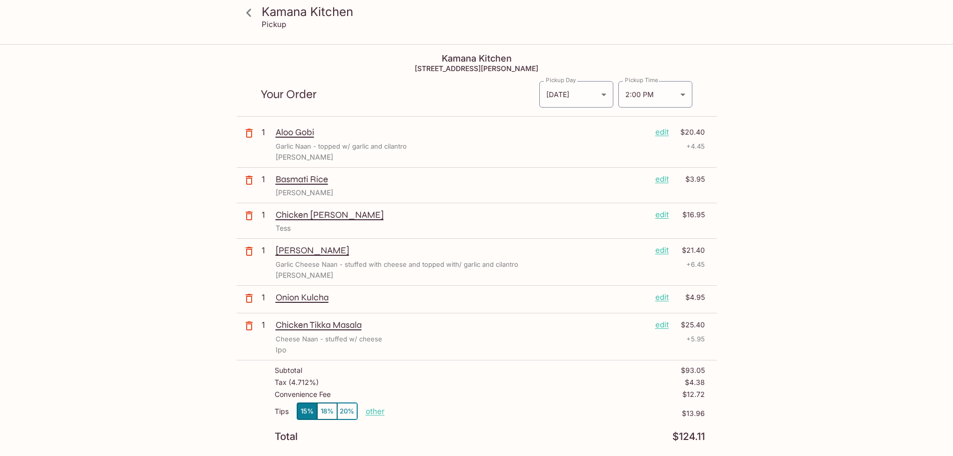
click at [298, 297] on p "Onion Kulcha" at bounding box center [462, 297] width 372 height 11
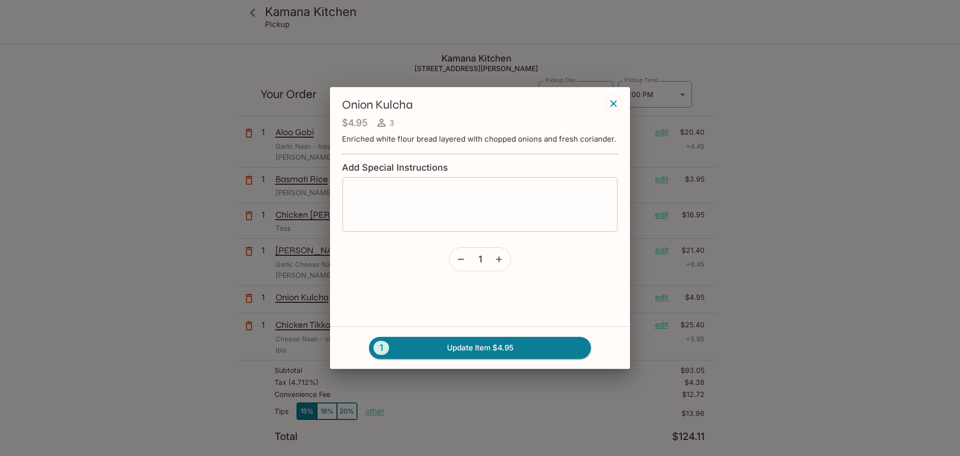
click at [351, 187] on textarea at bounding box center [480, 204] width 261 height 38
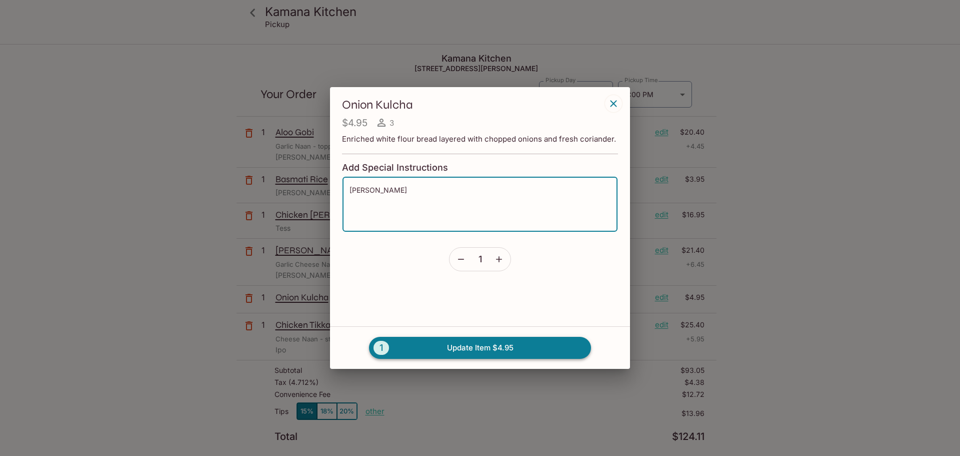
type textarea "[PERSON_NAME]"
click at [445, 343] on button "1 Update Item $4.95" at bounding box center [480, 348] width 222 height 22
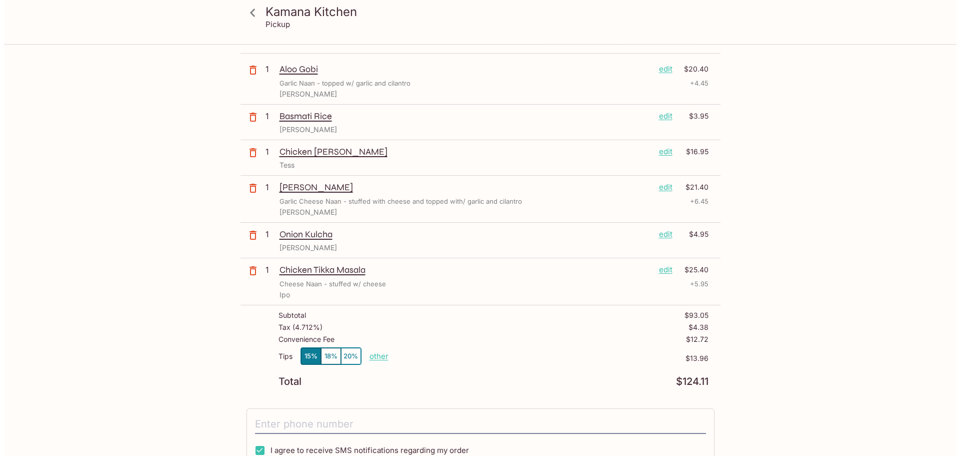
scroll to position [0, 0]
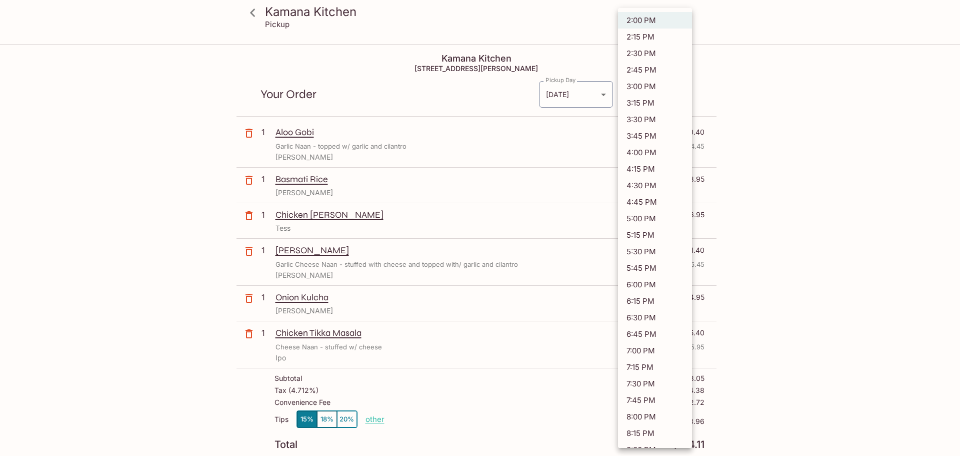
click at [686, 93] on body "Kamana Kitchen Pickup Kamana Kitchen [STREET_ADDRESS][PERSON_NAME] Your Order P…" at bounding box center [480, 273] width 960 height 456
